Goal: Task Accomplishment & Management: Manage account settings

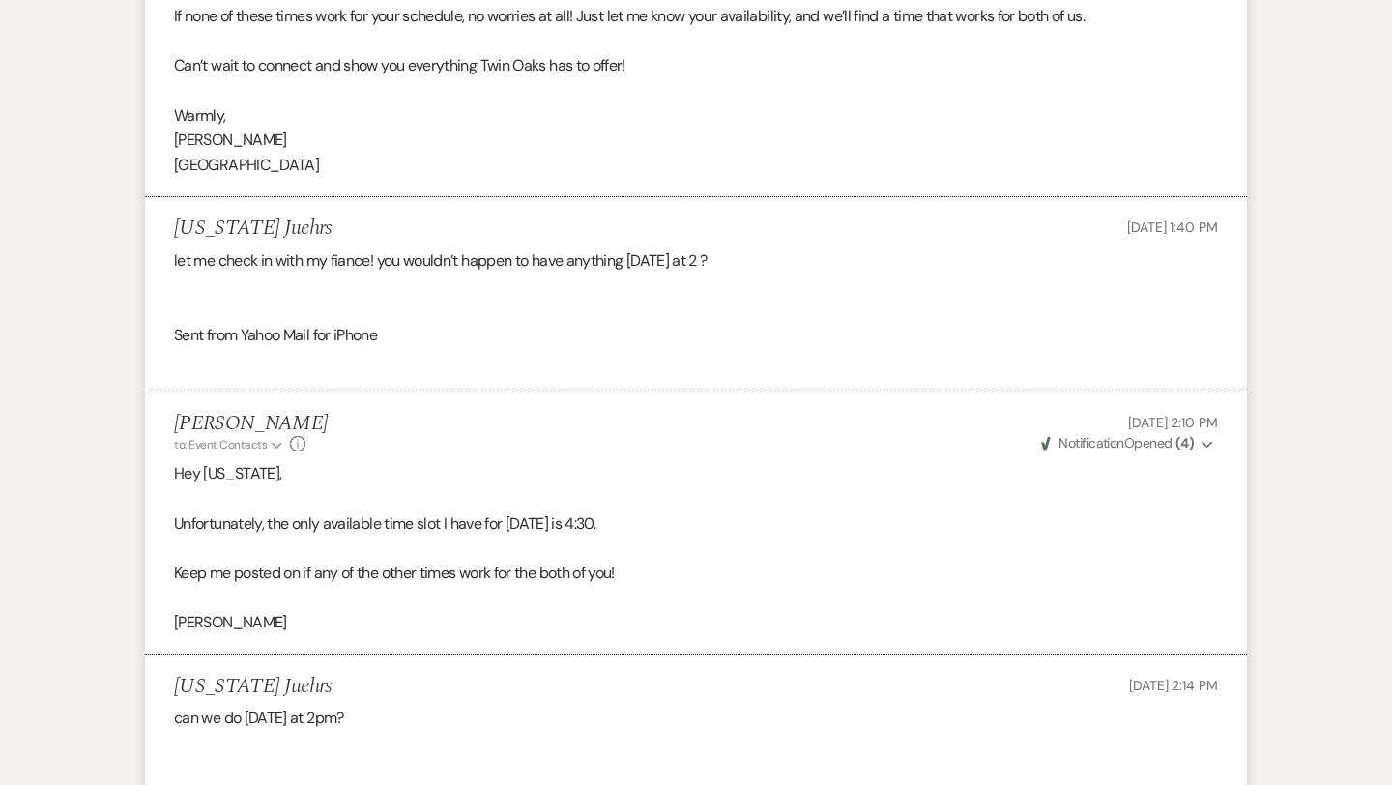
scroll to position [1511, 0]
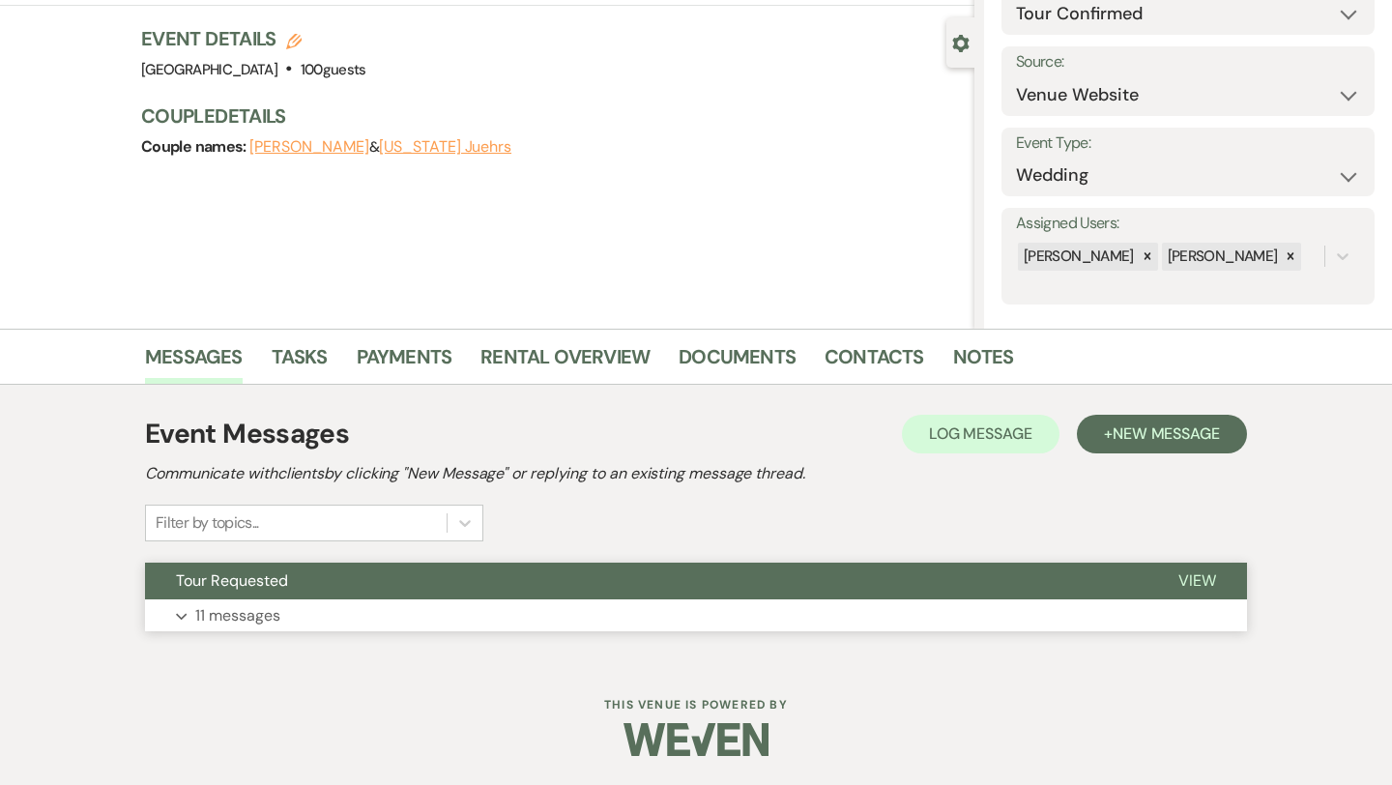
click at [250, 617] on p "11 messages" at bounding box center [237, 615] width 85 height 25
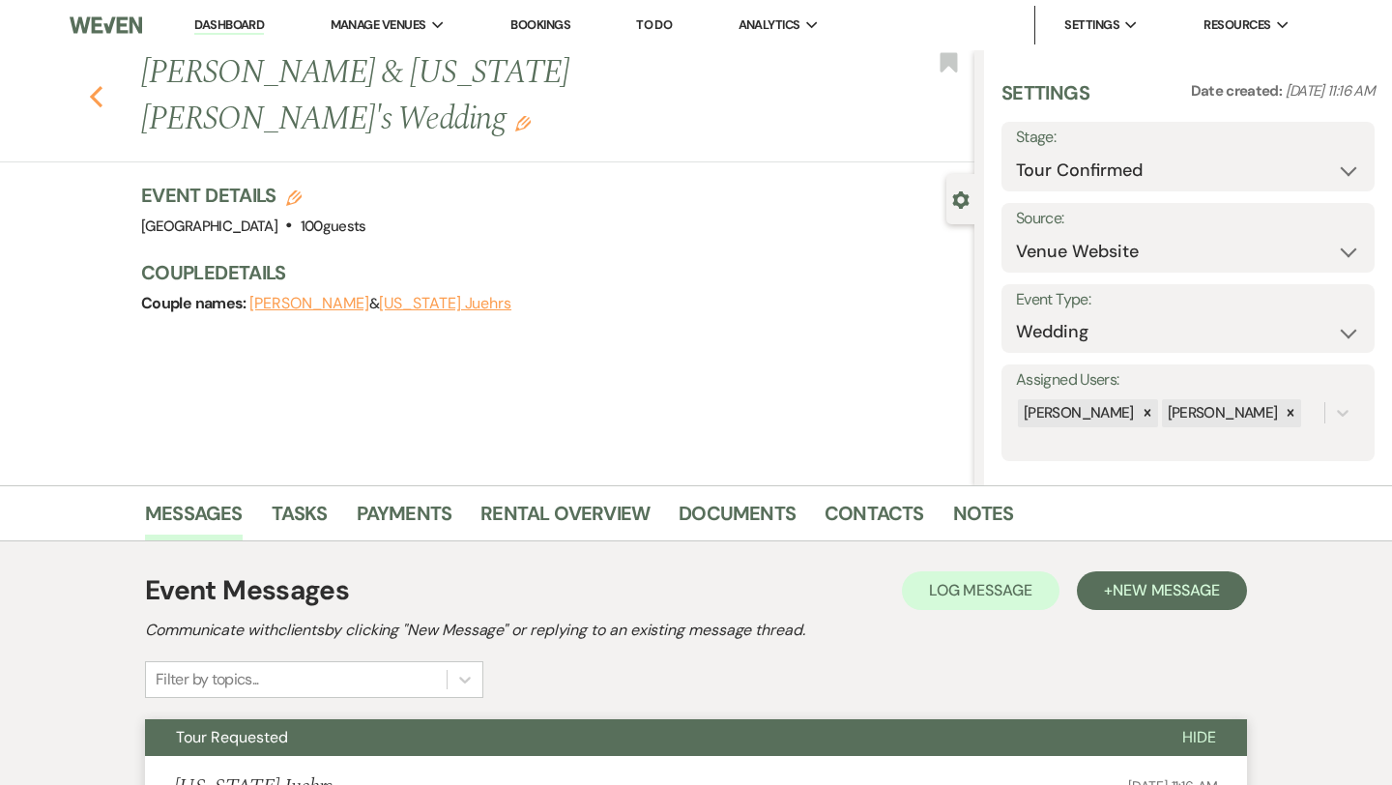
click at [94, 86] on use "button" at bounding box center [96, 96] width 13 height 21
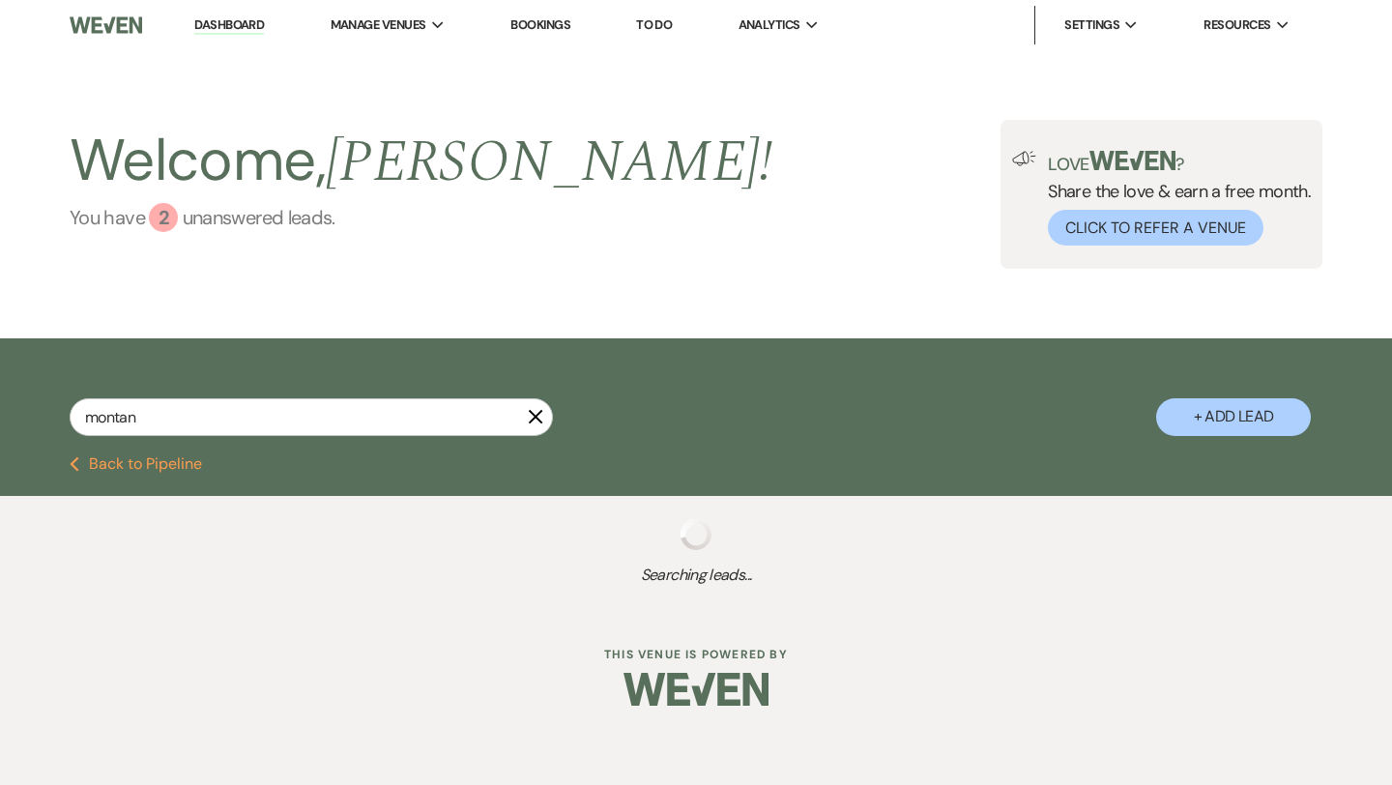
select select "4"
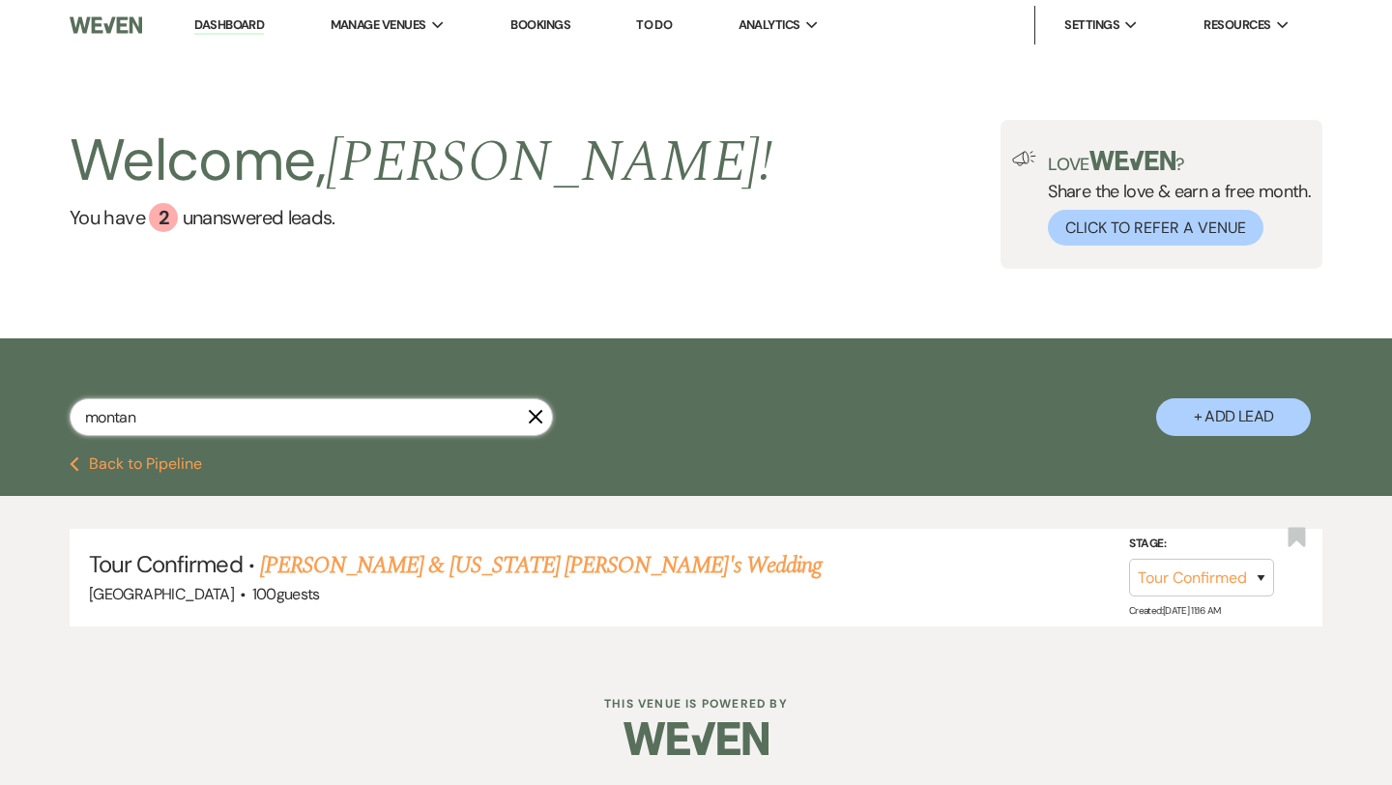
click at [534, 425] on input "montan" at bounding box center [311, 417] width 483 height 38
click at [534, 412] on icon "X" at bounding box center [535, 416] width 15 height 15
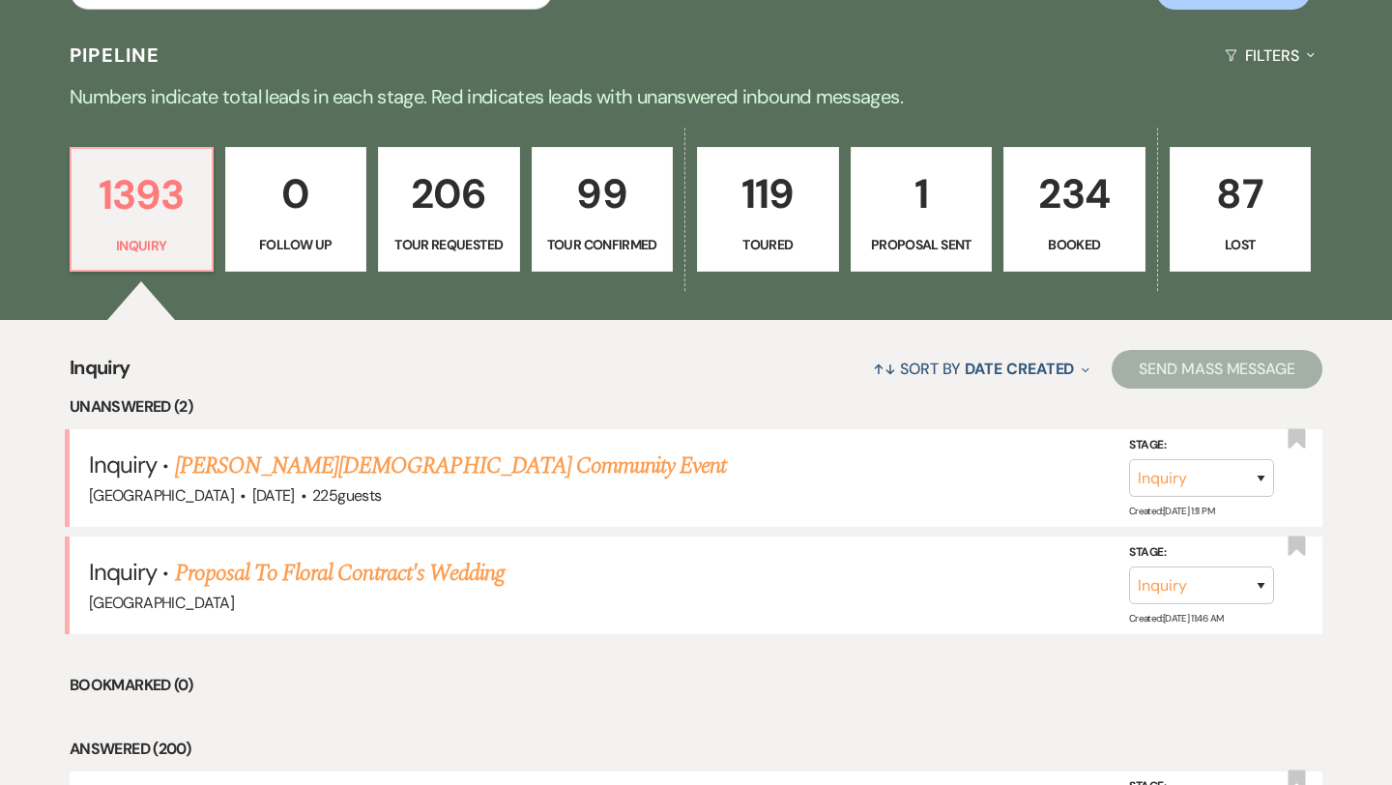
scroll to position [459, 0]
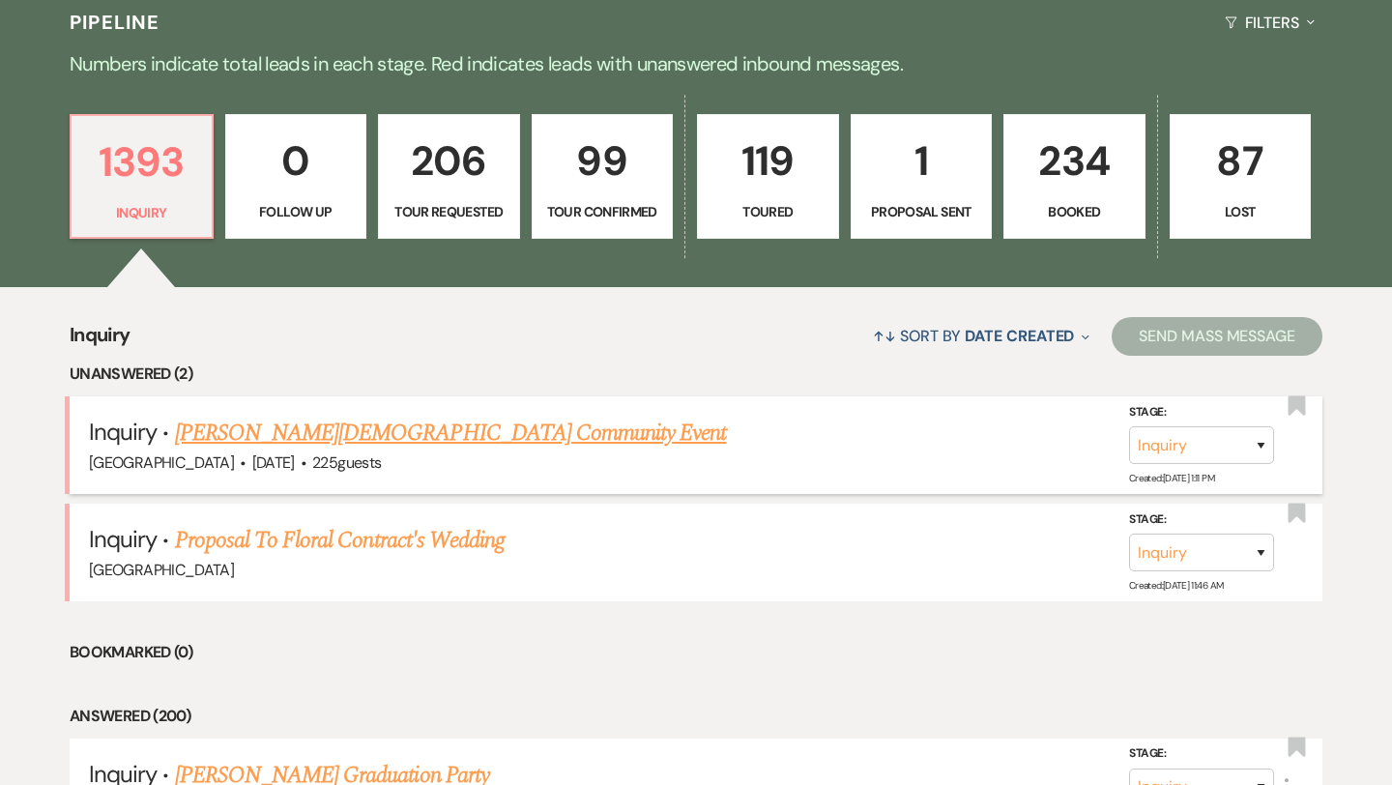
click at [301, 464] on span "·" at bounding box center [304, 464] width 6 height 0
click at [359, 430] on link "Randa Gay's Community Event" at bounding box center [451, 433] width 552 height 35
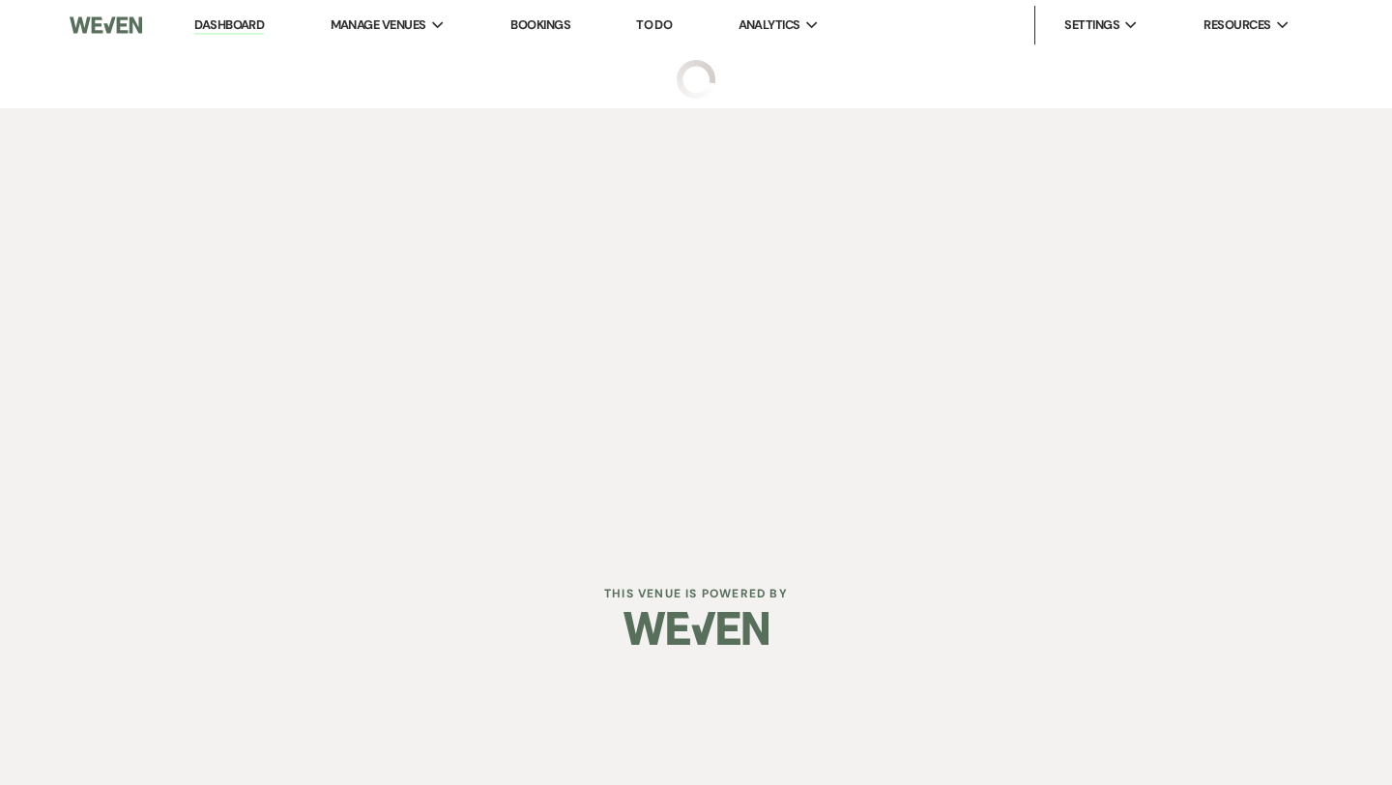
select select "5"
select select "7"
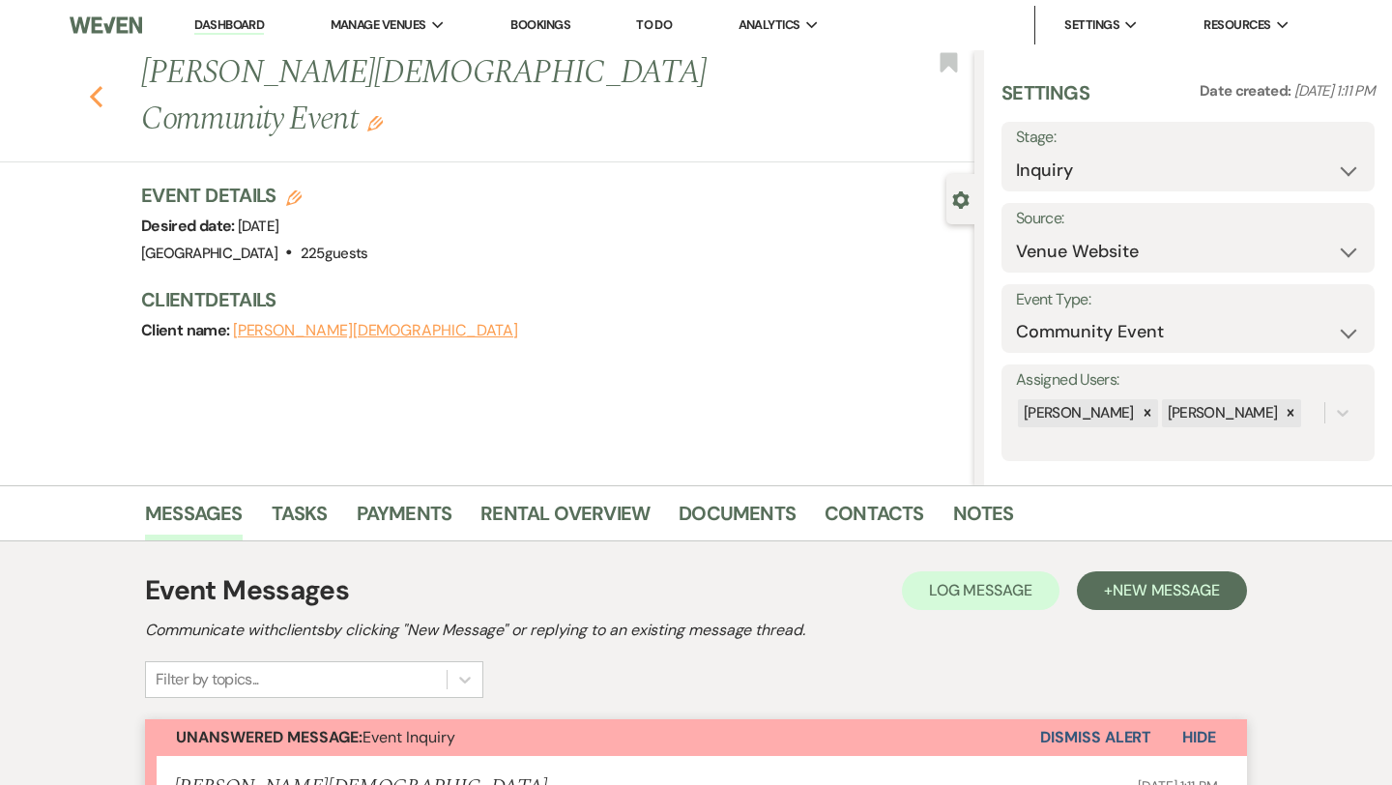
click at [91, 85] on icon "Previous" at bounding box center [96, 96] width 14 height 23
